Goal: Task Accomplishment & Management: Manage account settings

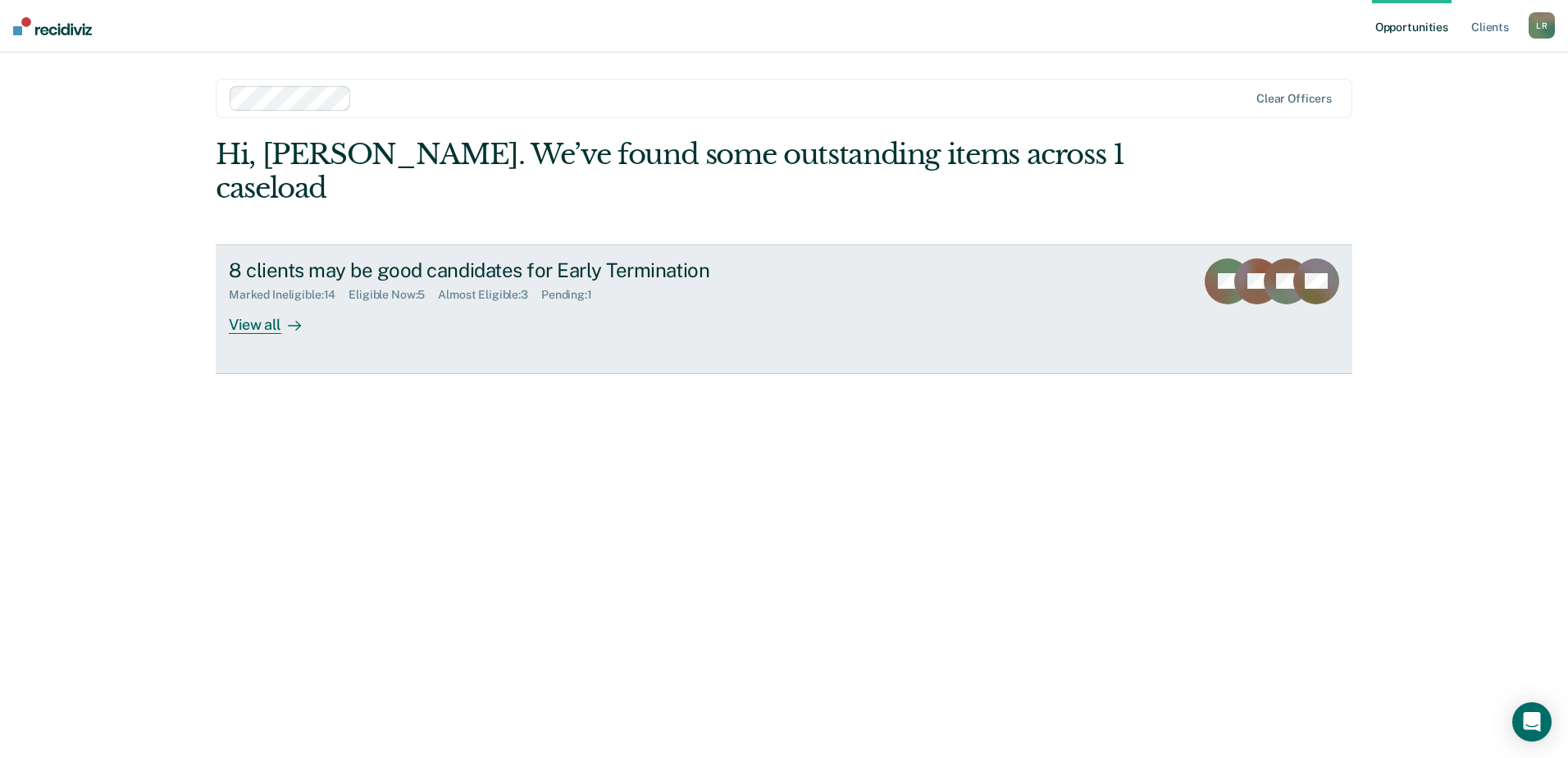
click at [264, 302] on div "View all" at bounding box center [275, 318] width 92 height 32
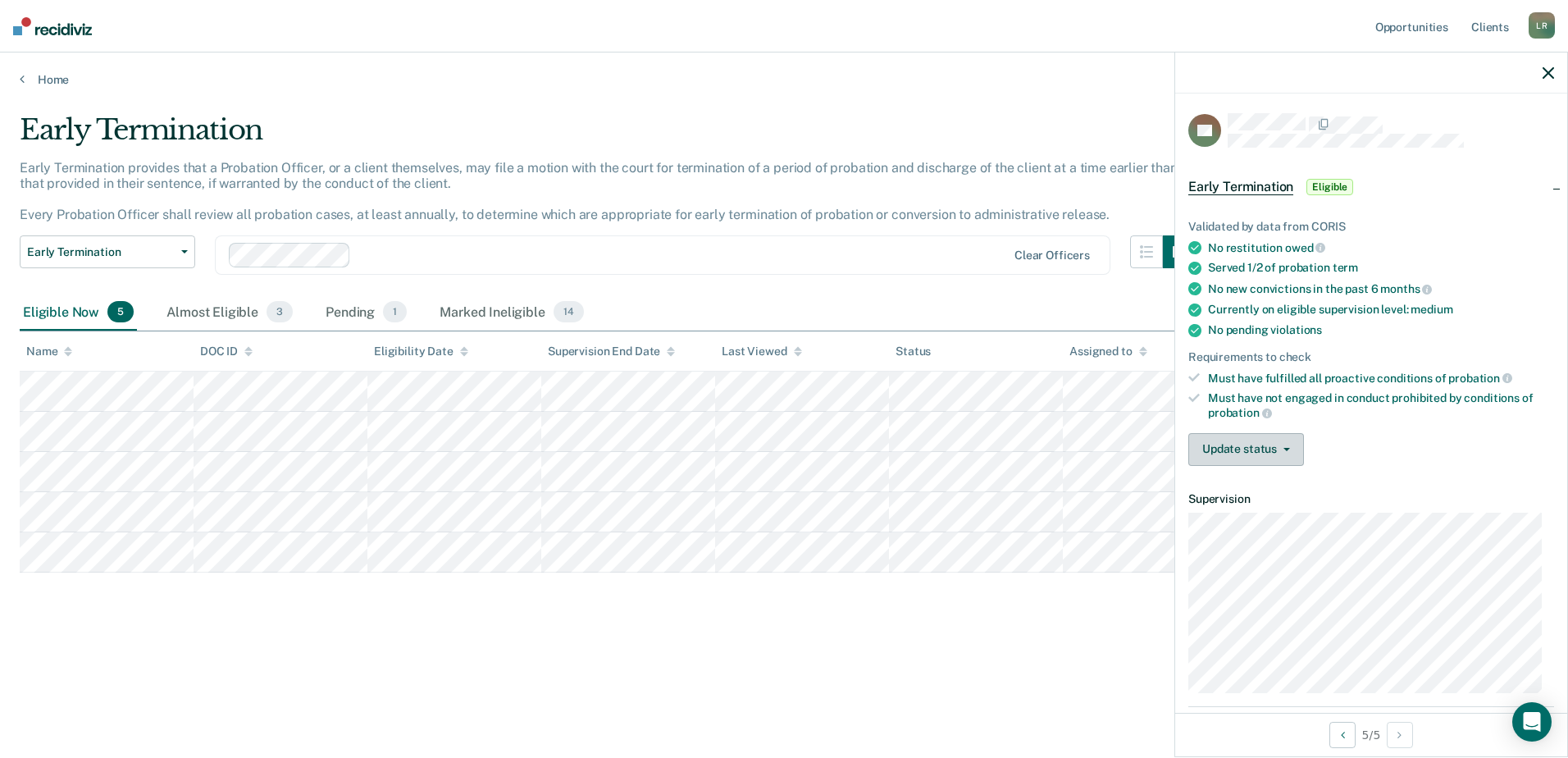
click at [1257, 444] on button "Update status" at bounding box center [1246, 450] width 116 height 33
click at [1246, 518] on button "Mark Ineligible" at bounding box center [1268, 515] width 158 height 26
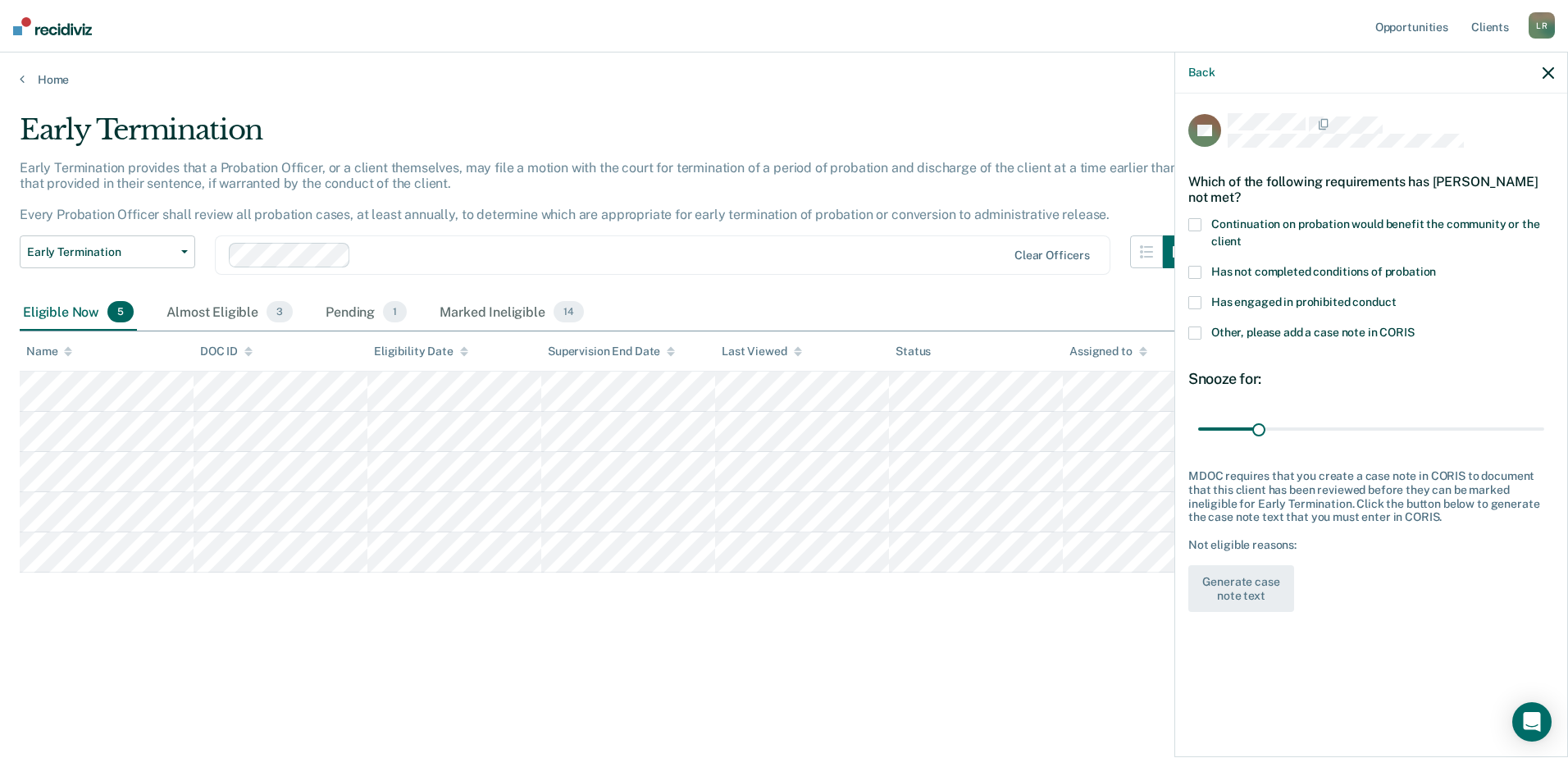
click at [1199, 268] on span at bounding box center [1195, 272] width 13 height 13
click at [1436, 265] on input "Has not completed conditions of probation" at bounding box center [1436, 265] width 0 height 0
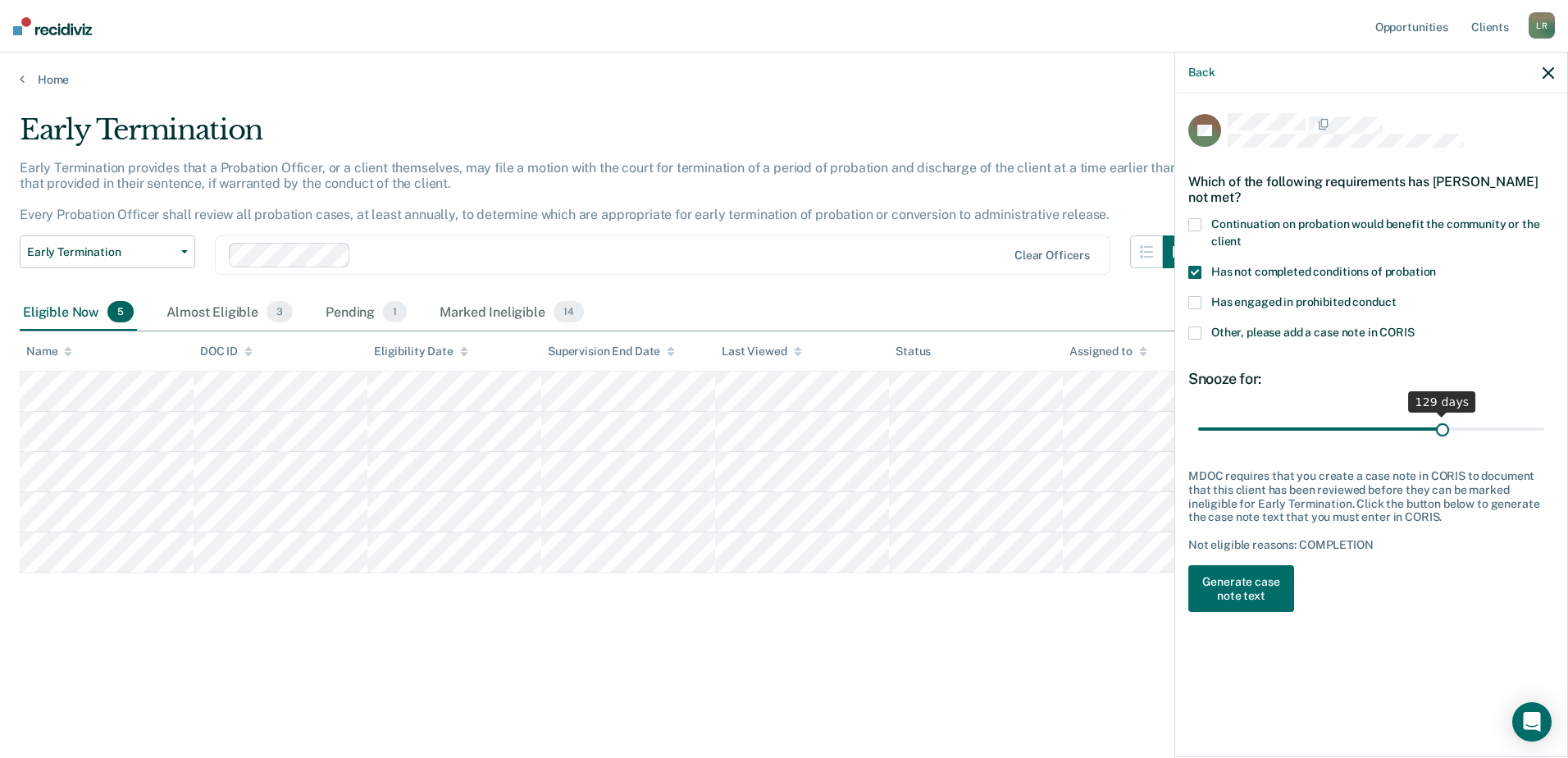
drag, startPoint x: 1263, startPoint y: 423, endPoint x: 1443, endPoint y: 428, distance: 180.1
click at [1443, 428] on input "range" at bounding box center [1371, 428] width 346 height 29
type input "120"
click at [1260, 592] on button "Generate case note text" at bounding box center [1242, 588] width 106 height 48
